Goal: Information Seeking & Learning: Learn about a topic

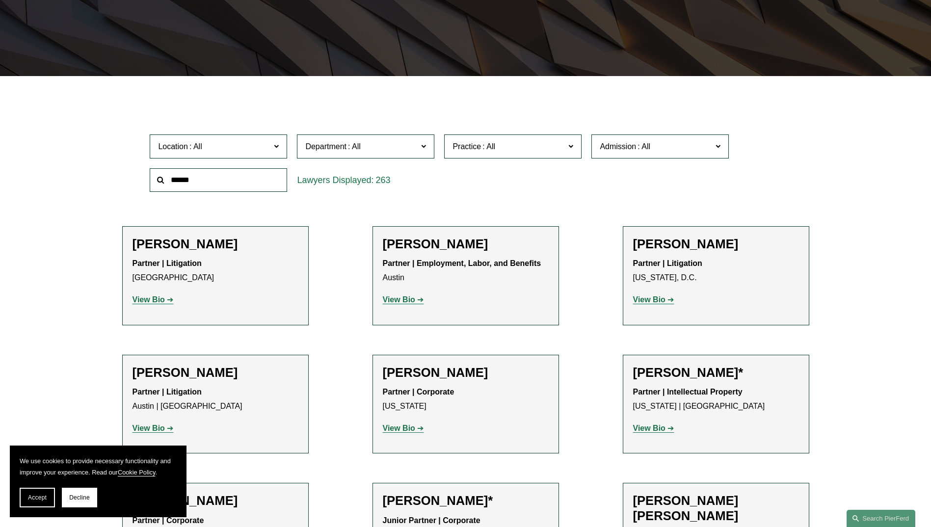
scroll to position [217, 0]
click at [228, 186] on input "text" at bounding box center [218, 181] width 137 height 24
type input "*"
click at [520, 145] on span "Practice" at bounding box center [508, 146] width 112 height 13
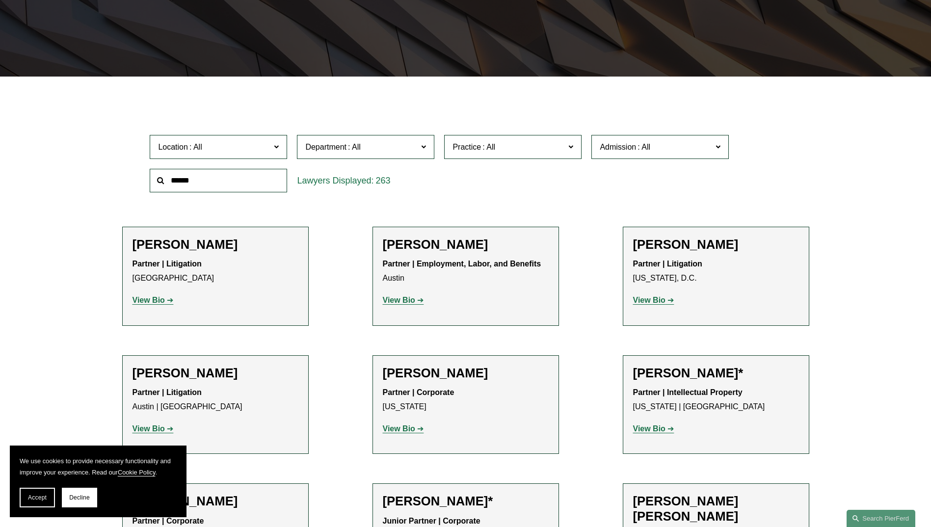
click at [242, 153] on span "Location" at bounding box center [214, 146] width 112 height 13
click at [255, 131] on div "Location All [GEOGRAPHIC_DATA] [GEOGRAPHIC_DATA] [GEOGRAPHIC_DATA] [GEOGRAPHIC_…" at bounding box center [218, 147] width 147 height 34
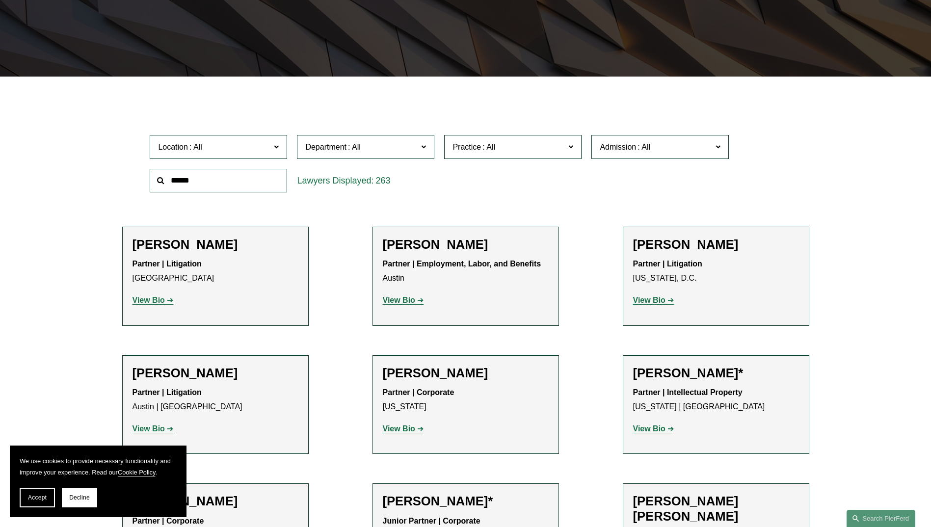
click at [261, 145] on span "Location" at bounding box center [214, 146] width 112 height 13
click at [509, 140] on label "Practice" at bounding box center [512, 147] width 137 height 24
click at [221, 176] on input "text" at bounding box center [218, 181] width 137 height 24
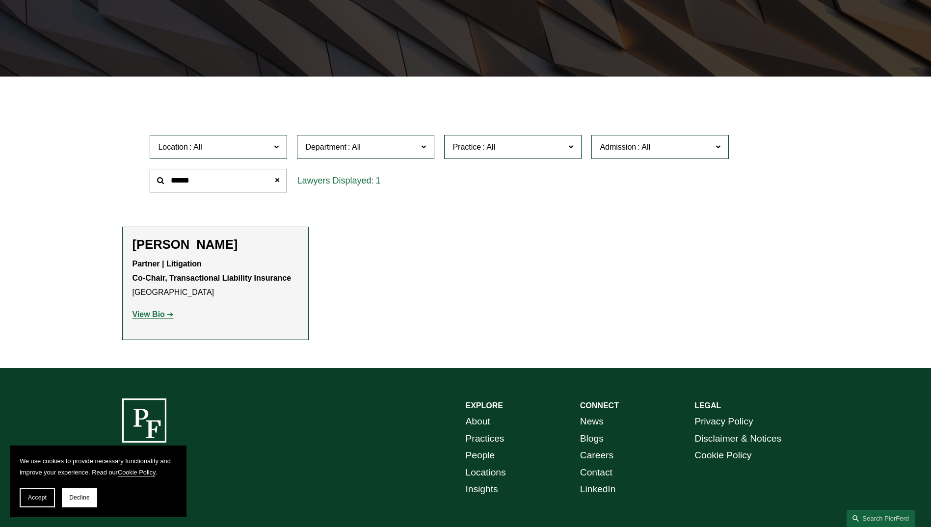
type input "******"
click at [155, 317] on strong "View Bio" at bounding box center [148, 314] width 32 height 8
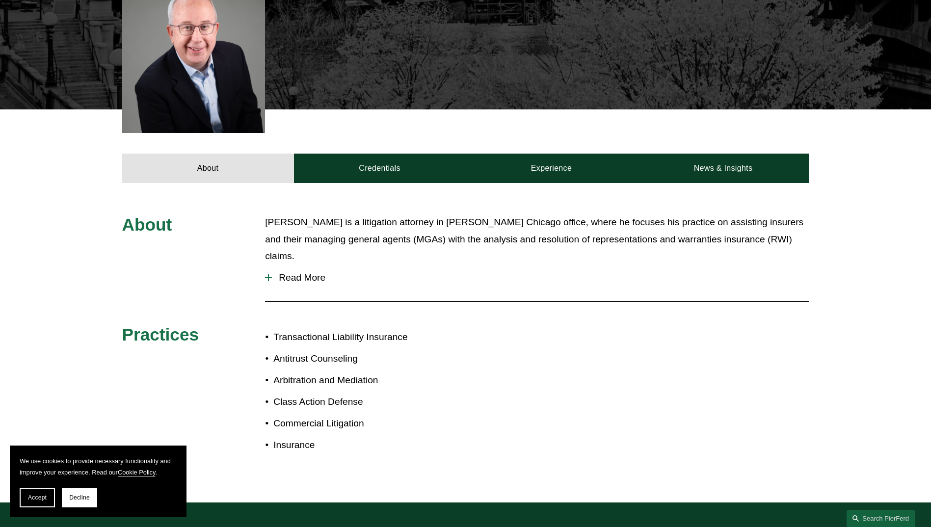
scroll to position [344, 0]
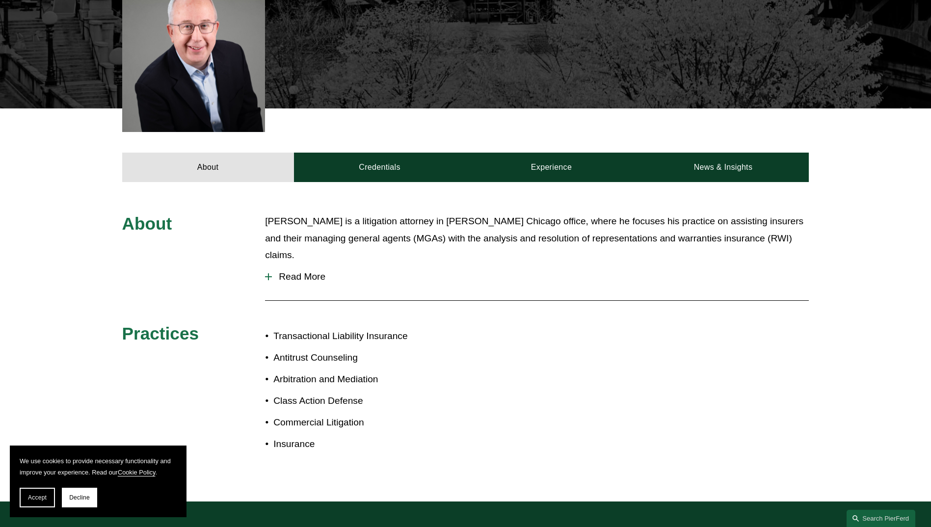
click at [276, 271] on span "Read More" at bounding box center [540, 276] width 537 height 11
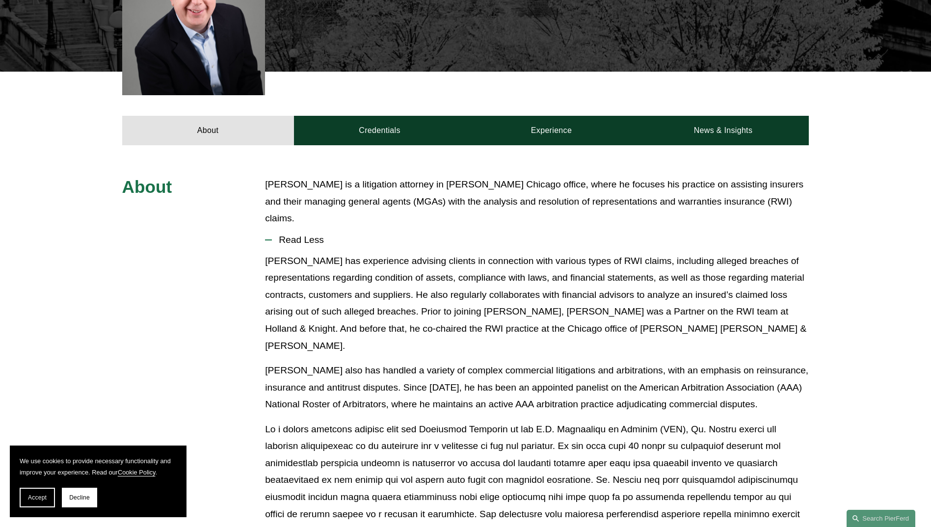
scroll to position [382, 0]
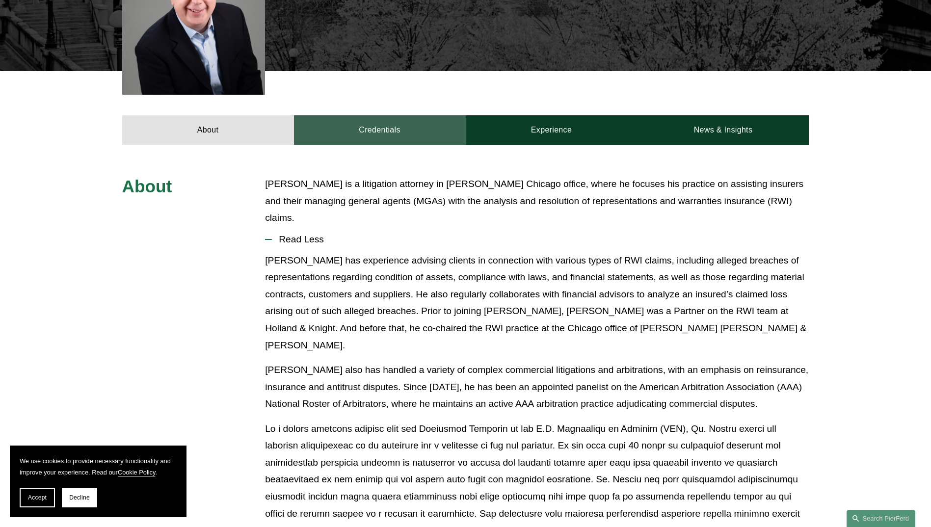
click at [389, 120] on link "Credentials" at bounding box center [380, 129] width 172 height 29
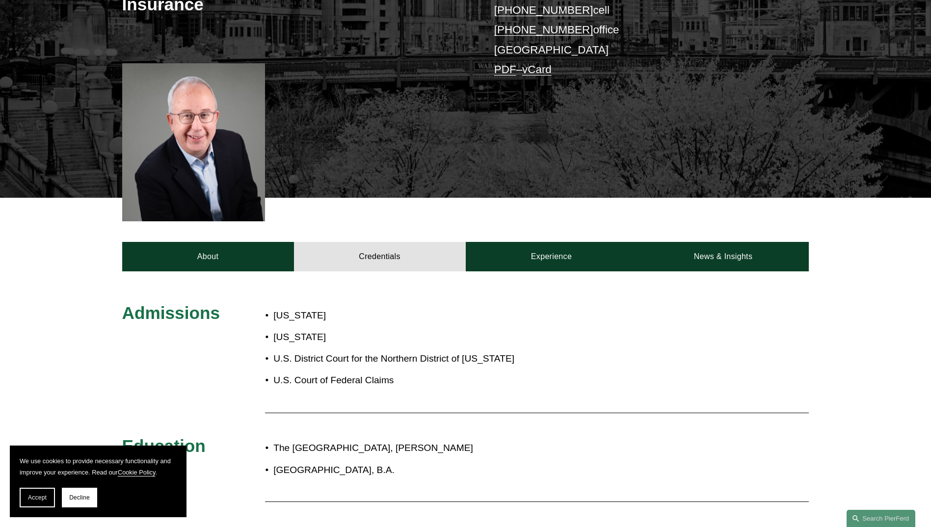
scroll to position [202, 0]
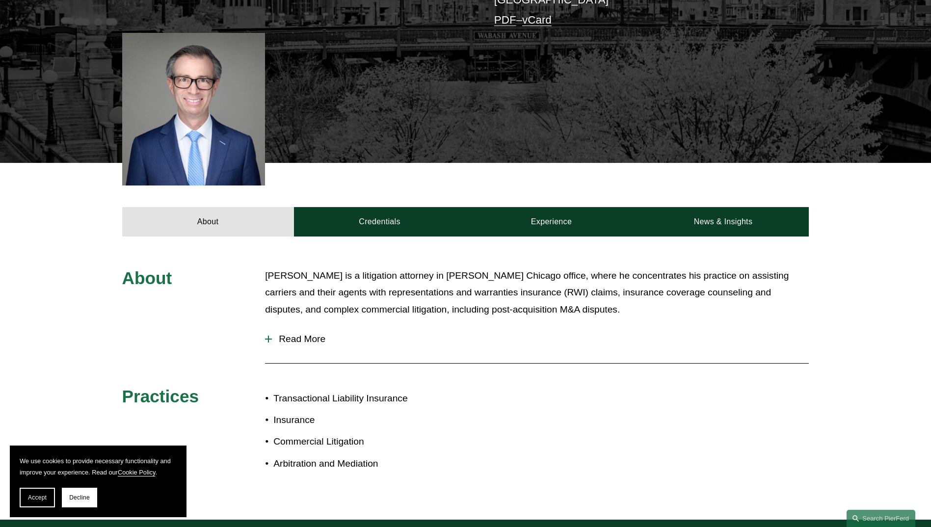
scroll to position [283, 0]
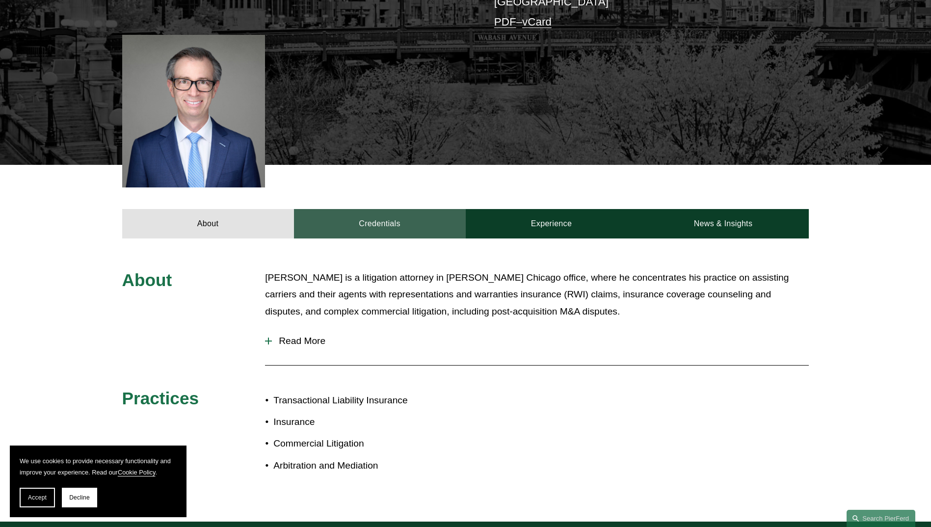
click at [378, 216] on link "Credentials" at bounding box center [380, 223] width 172 height 29
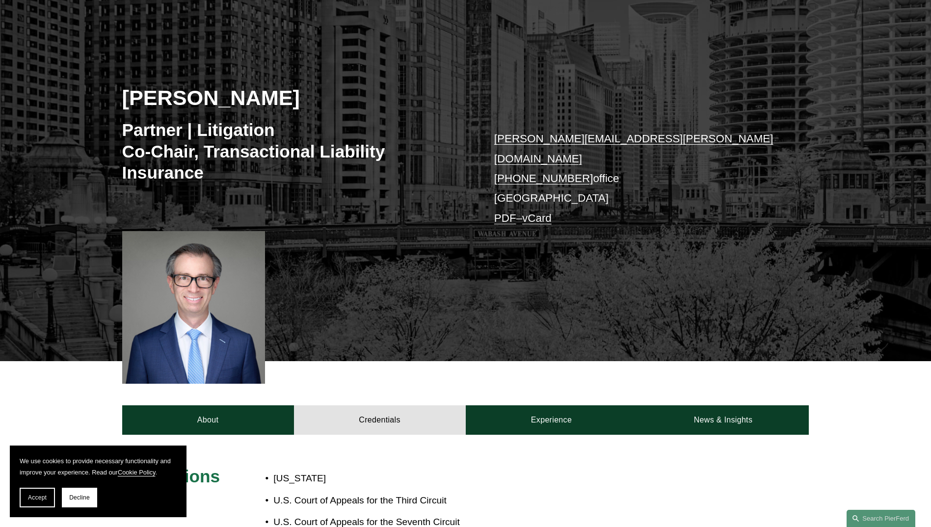
scroll to position [86, 0]
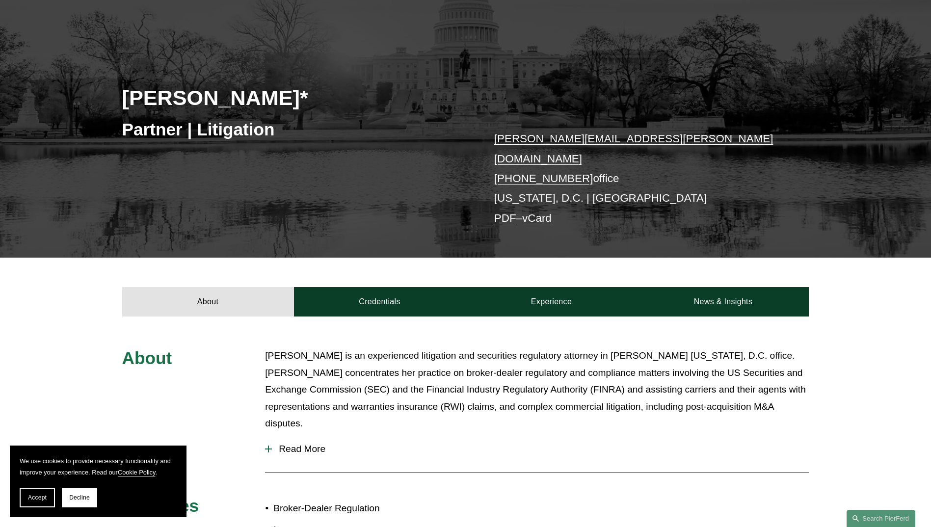
scroll to position [88, 0]
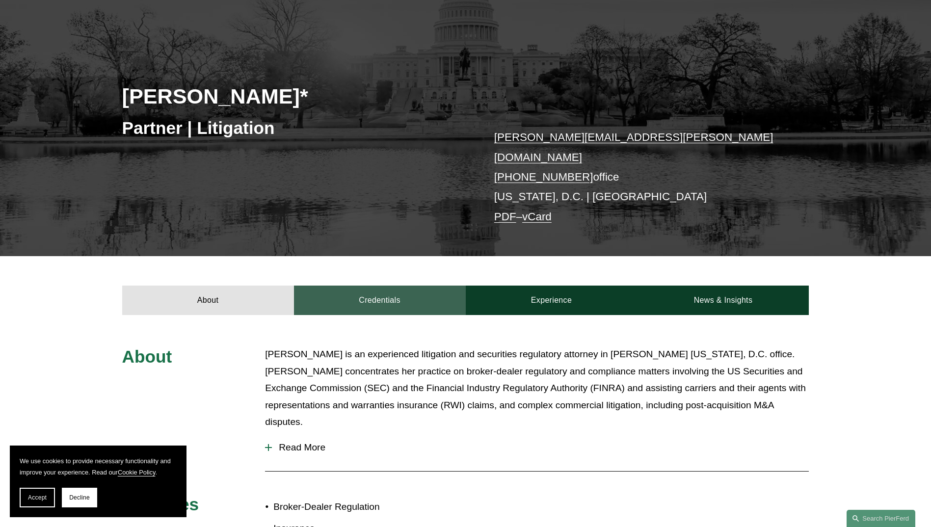
click at [365, 290] on link "Credentials" at bounding box center [380, 300] width 172 height 29
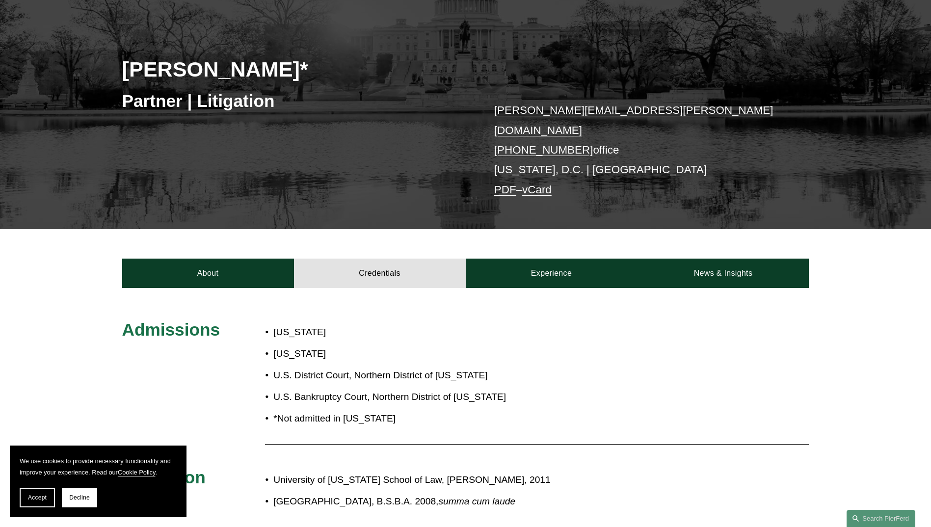
scroll to position [113, 0]
